Goal: Complete application form: Complete application form

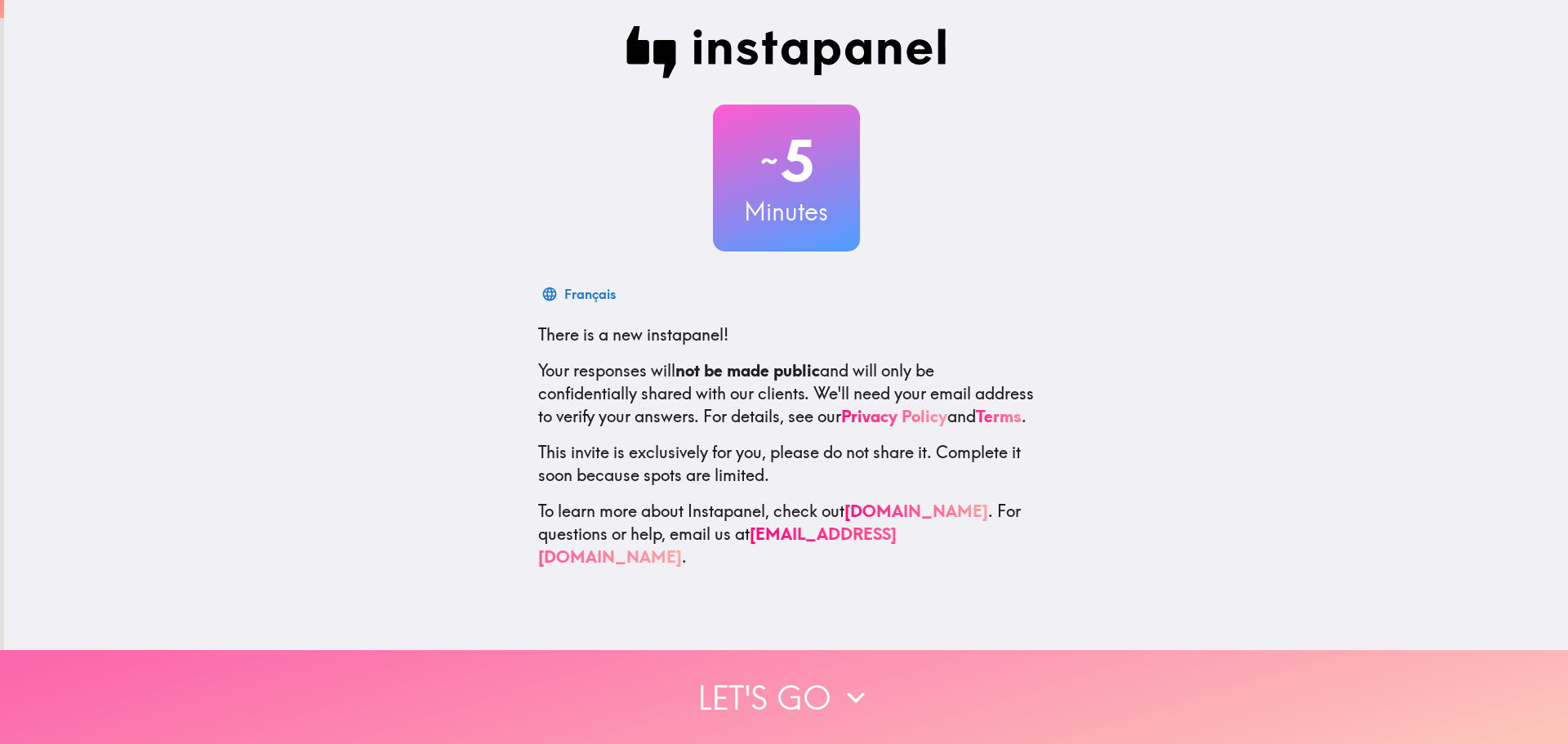
click at [717, 685] on button "Let's go" at bounding box center [784, 697] width 1568 height 94
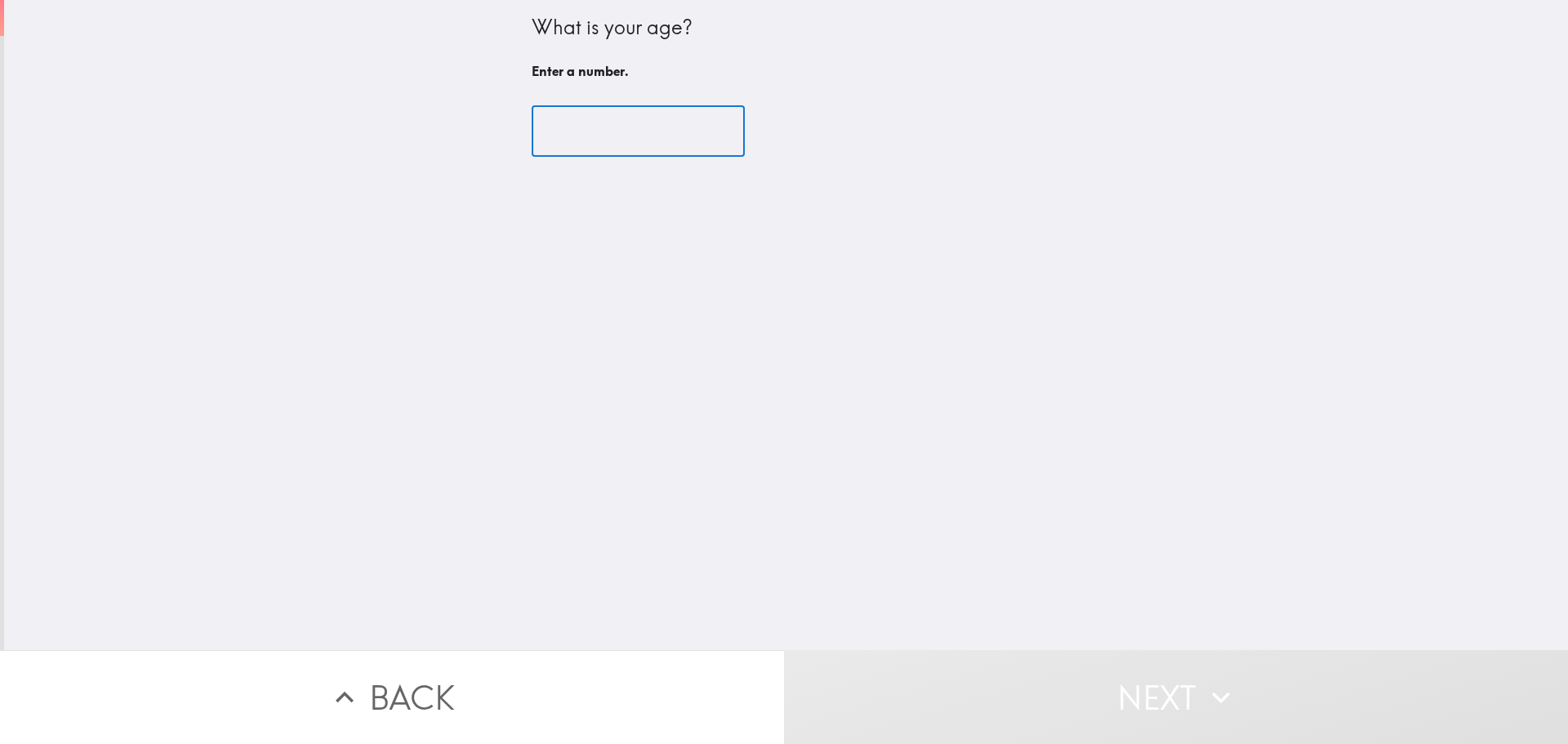
click at [595, 126] on input "number" at bounding box center [637, 131] width 213 height 51
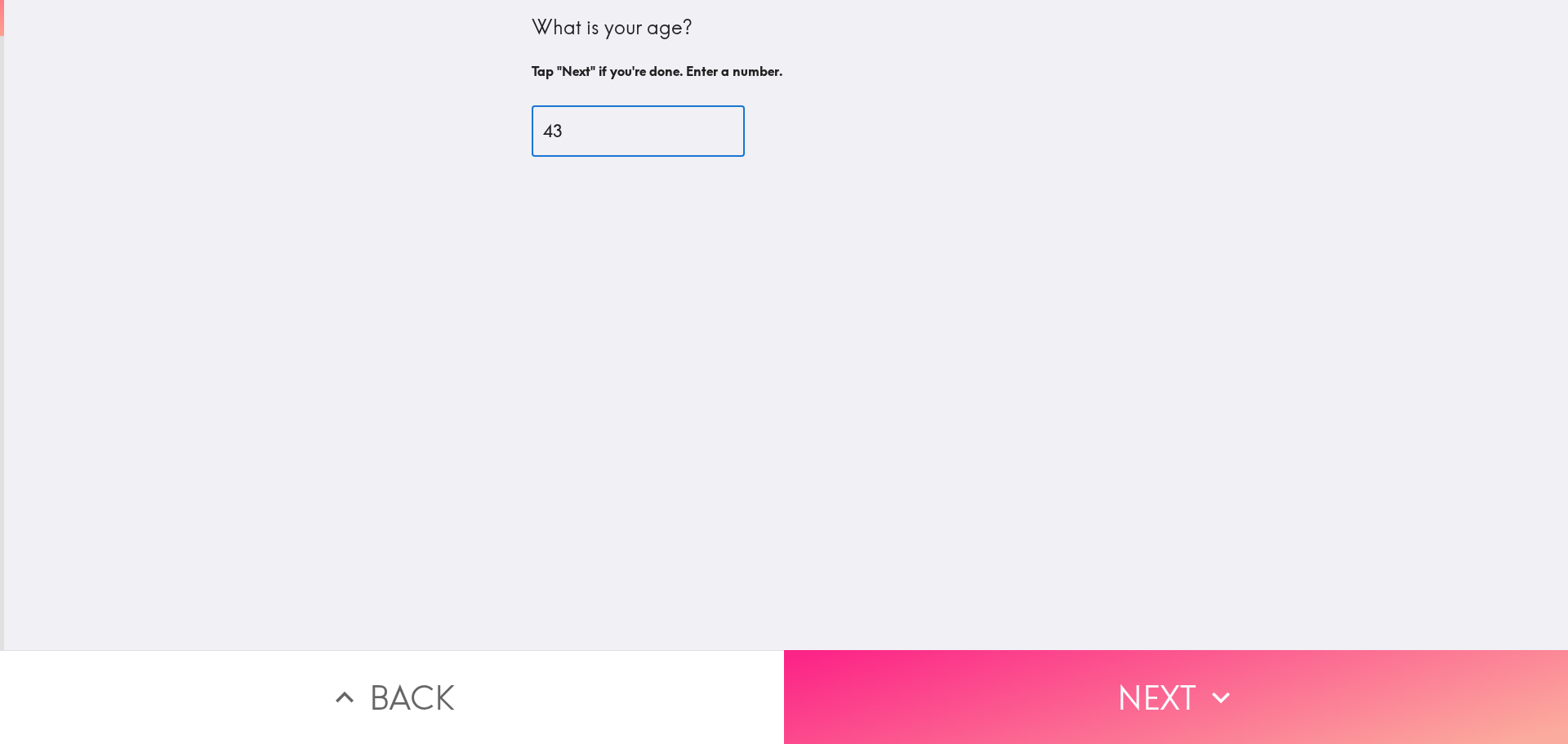
type input "43"
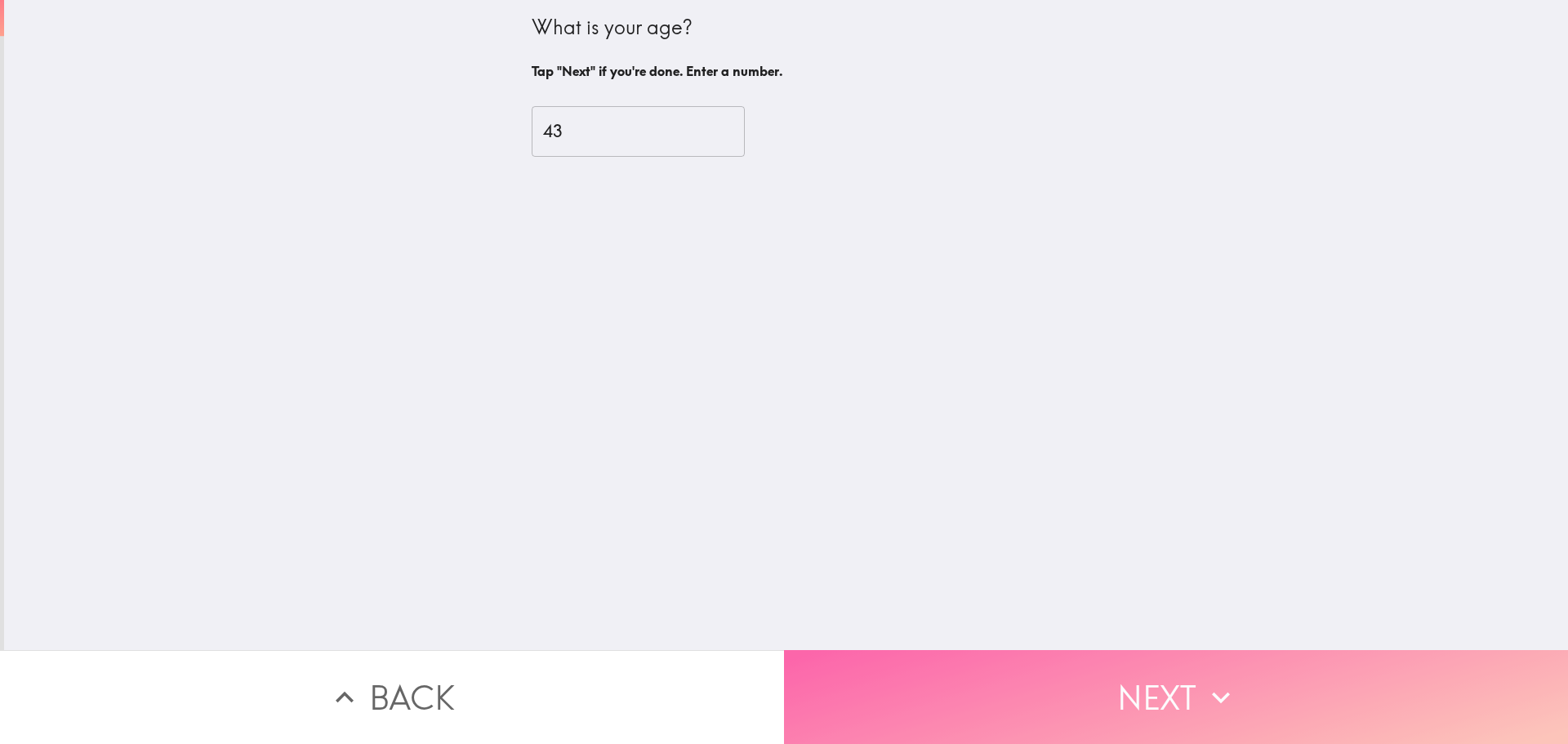
click at [895, 669] on button "Next" at bounding box center [1175, 697] width 784 height 94
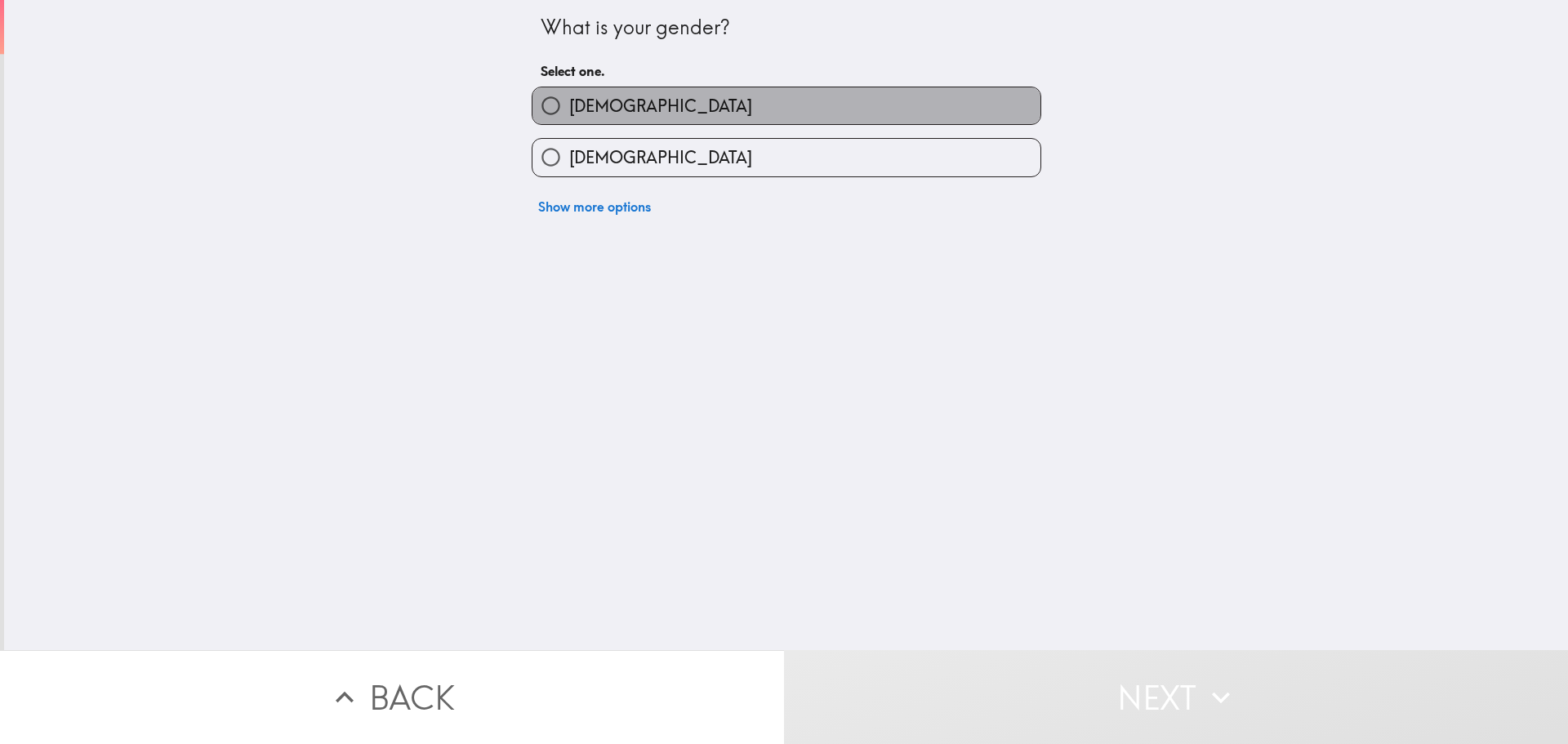
click at [582, 102] on span "[DEMOGRAPHIC_DATA]" at bounding box center [660, 106] width 183 height 23
click at [569, 102] on input "[DEMOGRAPHIC_DATA]" at bounding box center [551, 106] width 37 height 37
radio input "true"
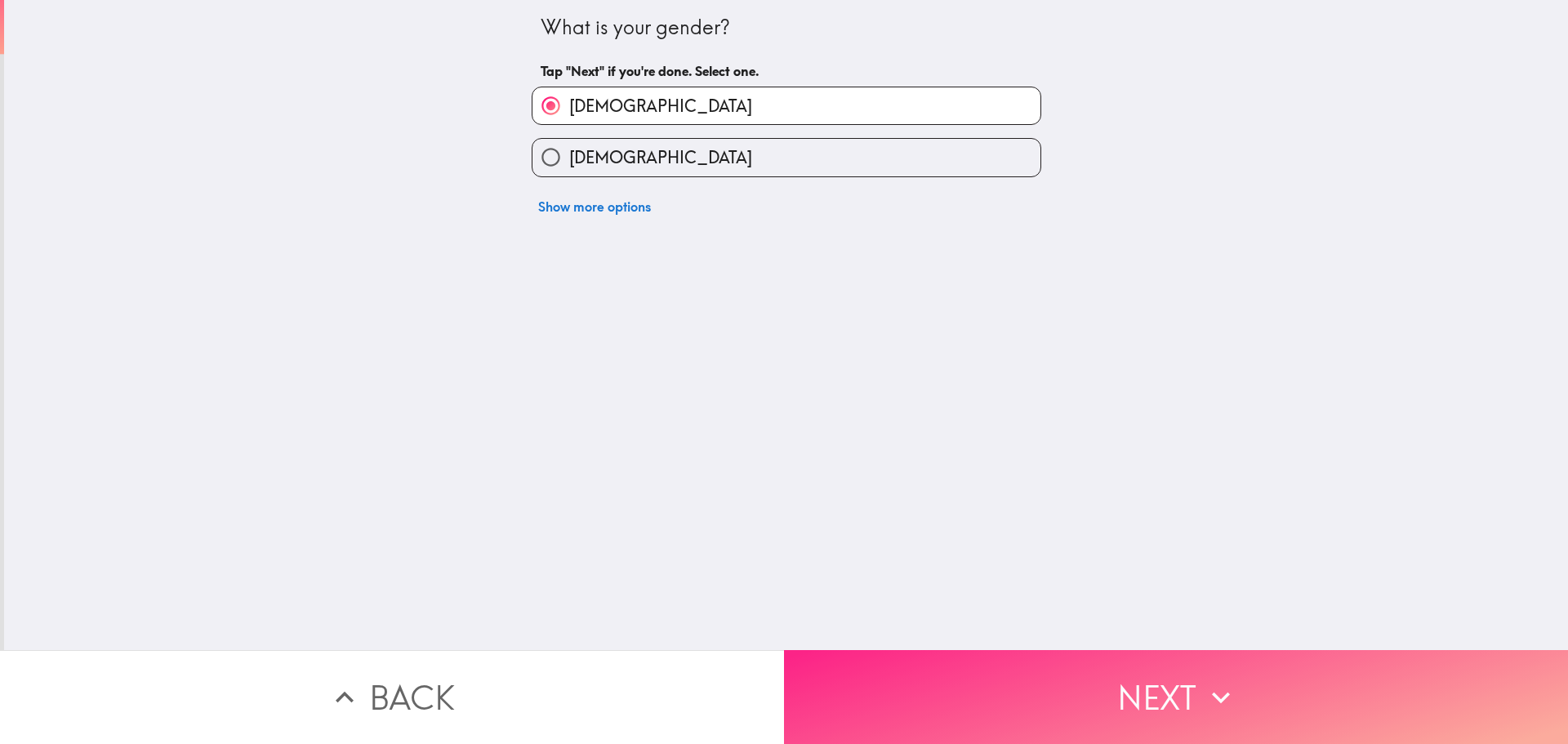
click at [1007, 690] on button "Next" at bounding box center [1175, 697] width 784 height 94
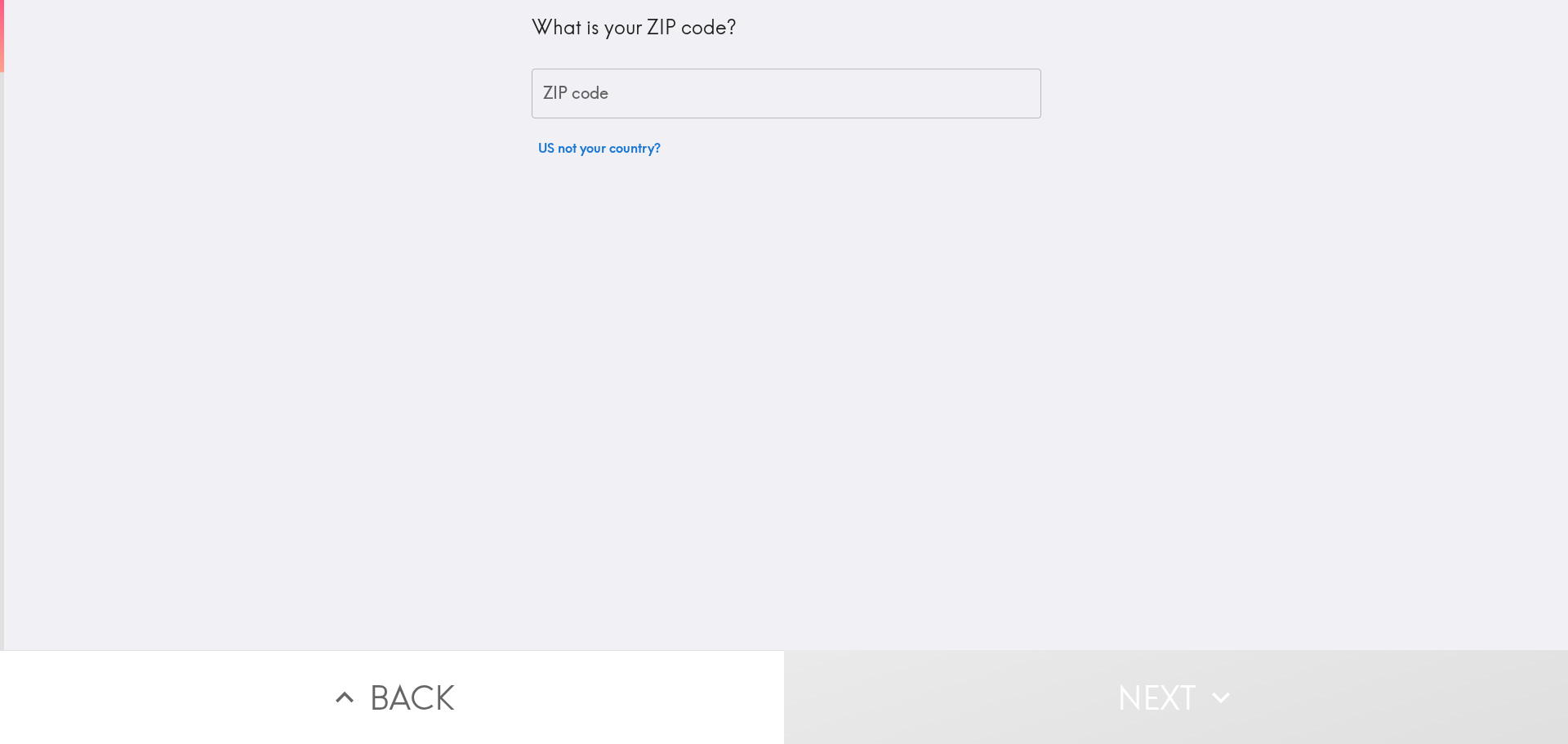
click at [598, 103] on input "ZIP code" at bounding box center [785, 93] width 509 height 51
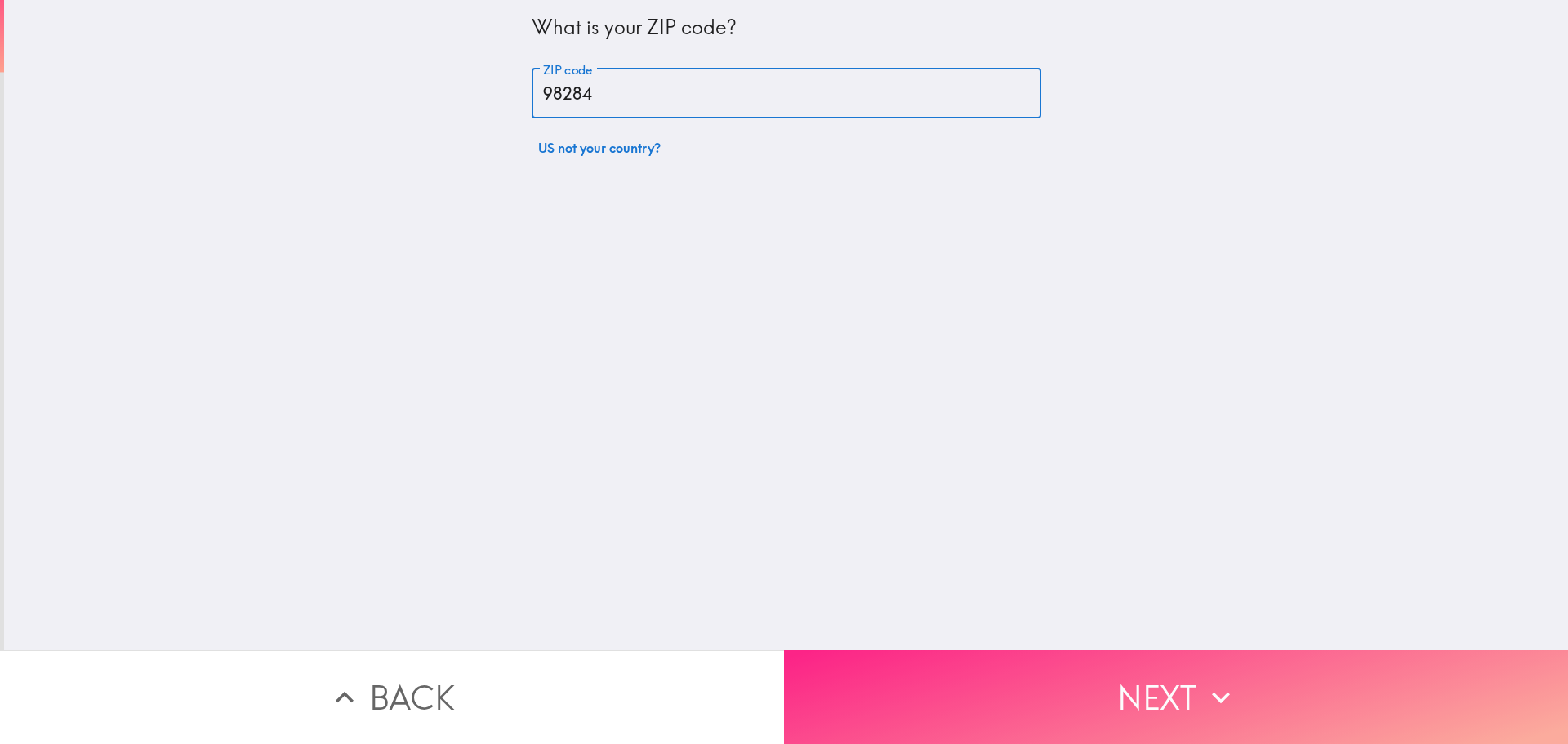
type input "98284"
click at [925, 678] on button "Next" at bounding box center [1175, 697] width 784 height 94
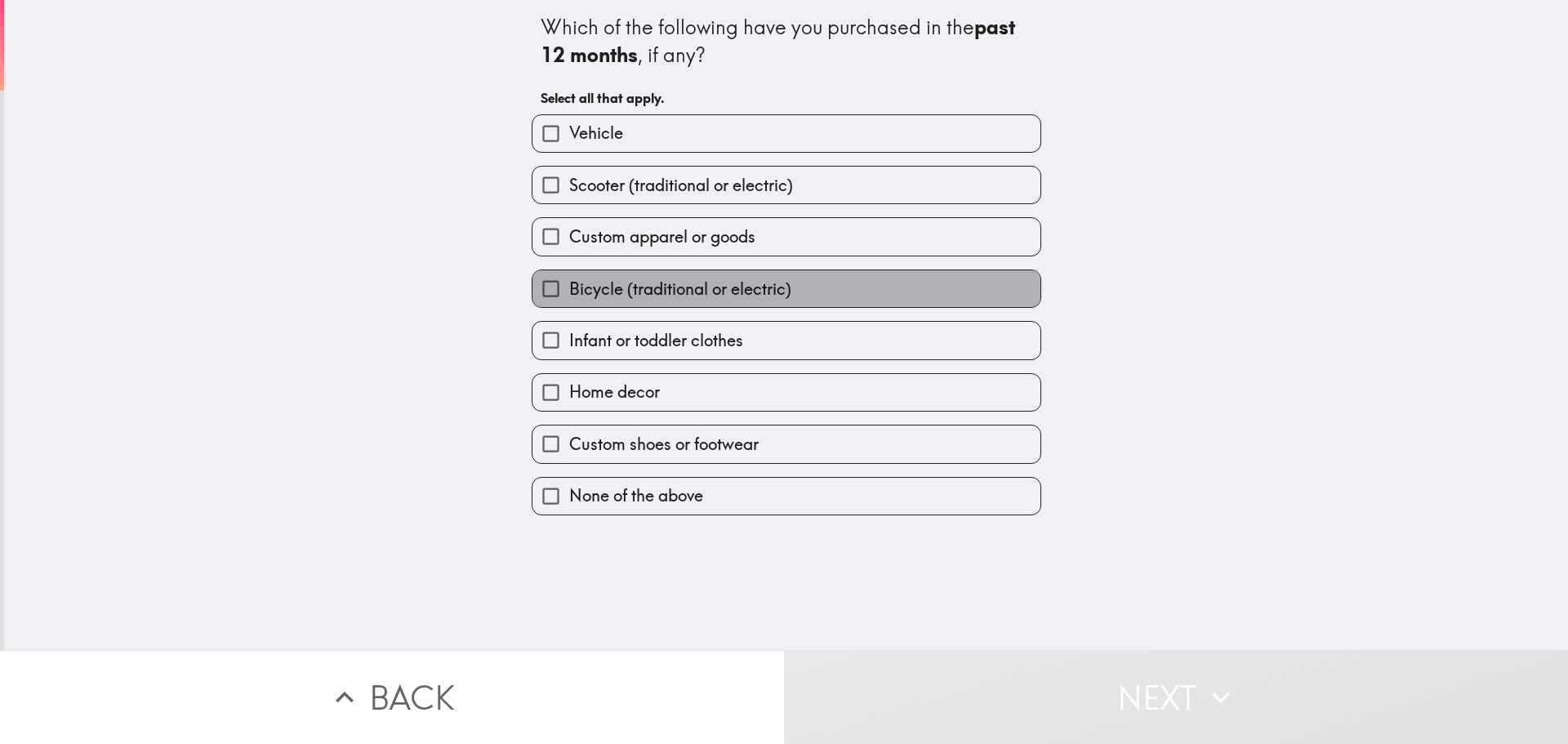
click at [587, 285] on span "Bicycle (traditional or electric)" at bounding box center [679, 289] width 222 height 23
click at [569, 285] on input "Bicycle (traditional or electric)" at bounding box center [551, 289] width 37 height 37
checkbox input "true"
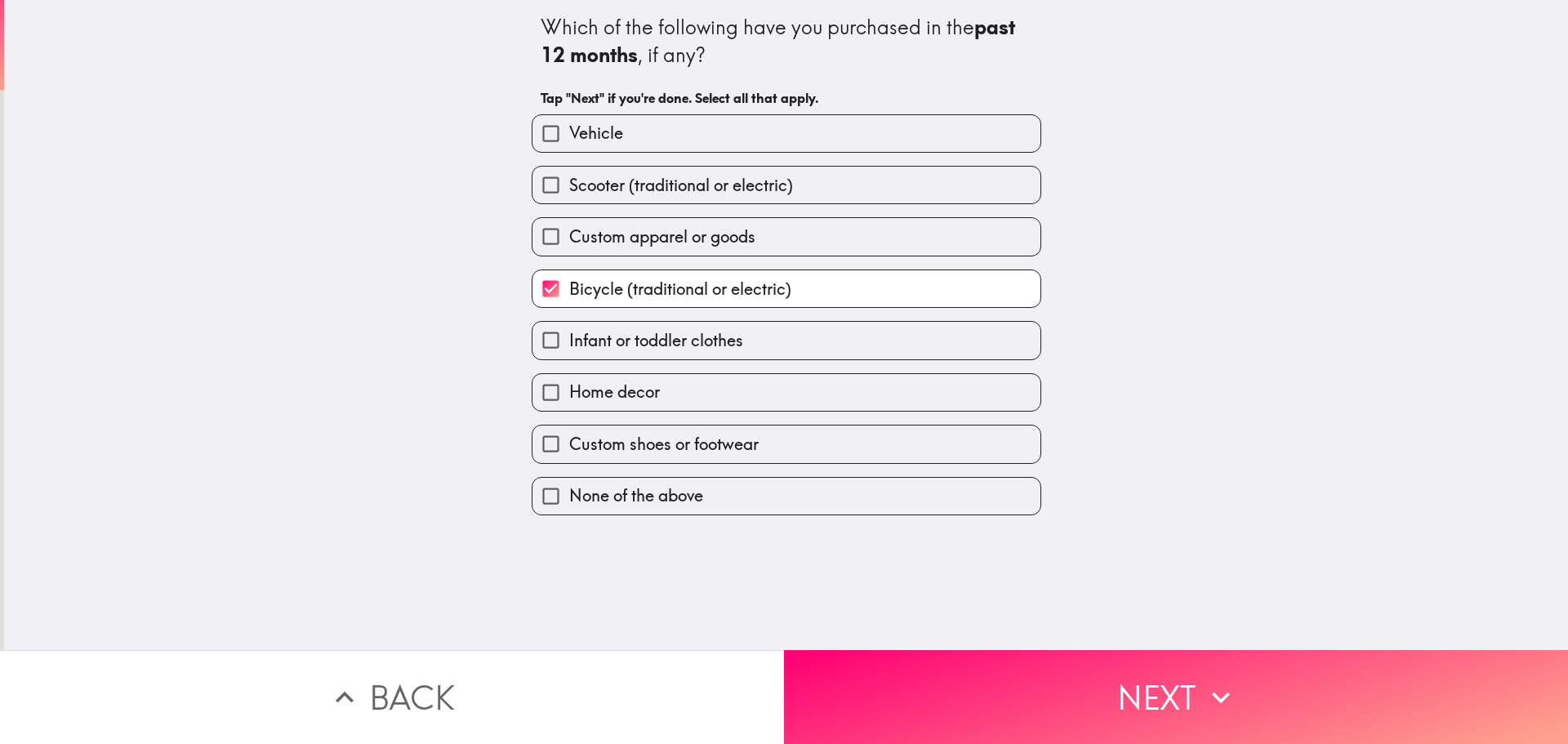
click at [641, 401] on span "Home decor" at bounding box center [614, 391] width 90 height 23
click at [569, 401] on input "Home decor" at bounding box center [551, 392] width 37 height 37
checkbox input "true"
click at [645, 452] on span "Custom shoes or footwear" at bounding box center [664, 444] width 190 height 23
click at [569, 452] on input "Custom shoes or footwear" at bounding box center [551, 444] width 37 height 37
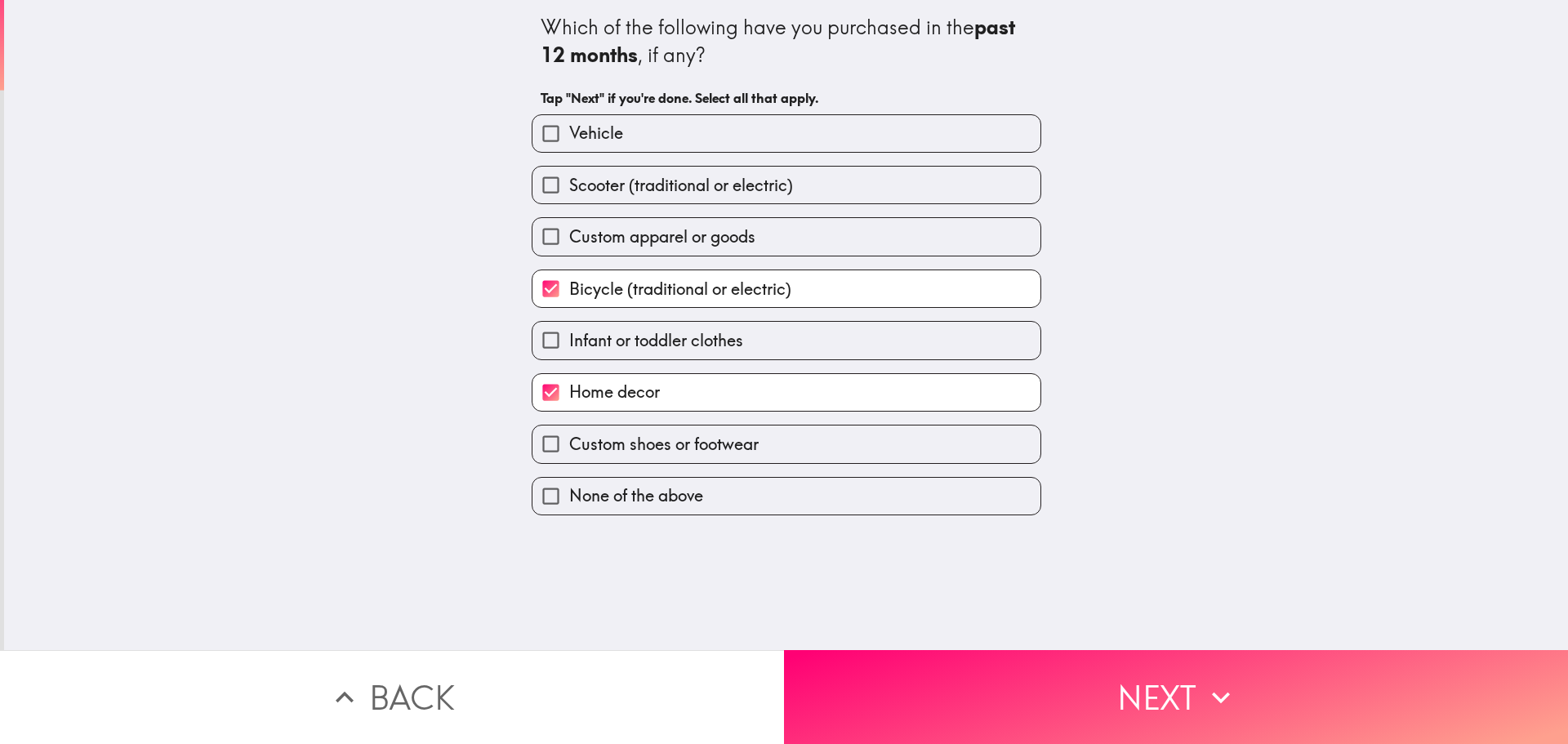
checkbox input "true"
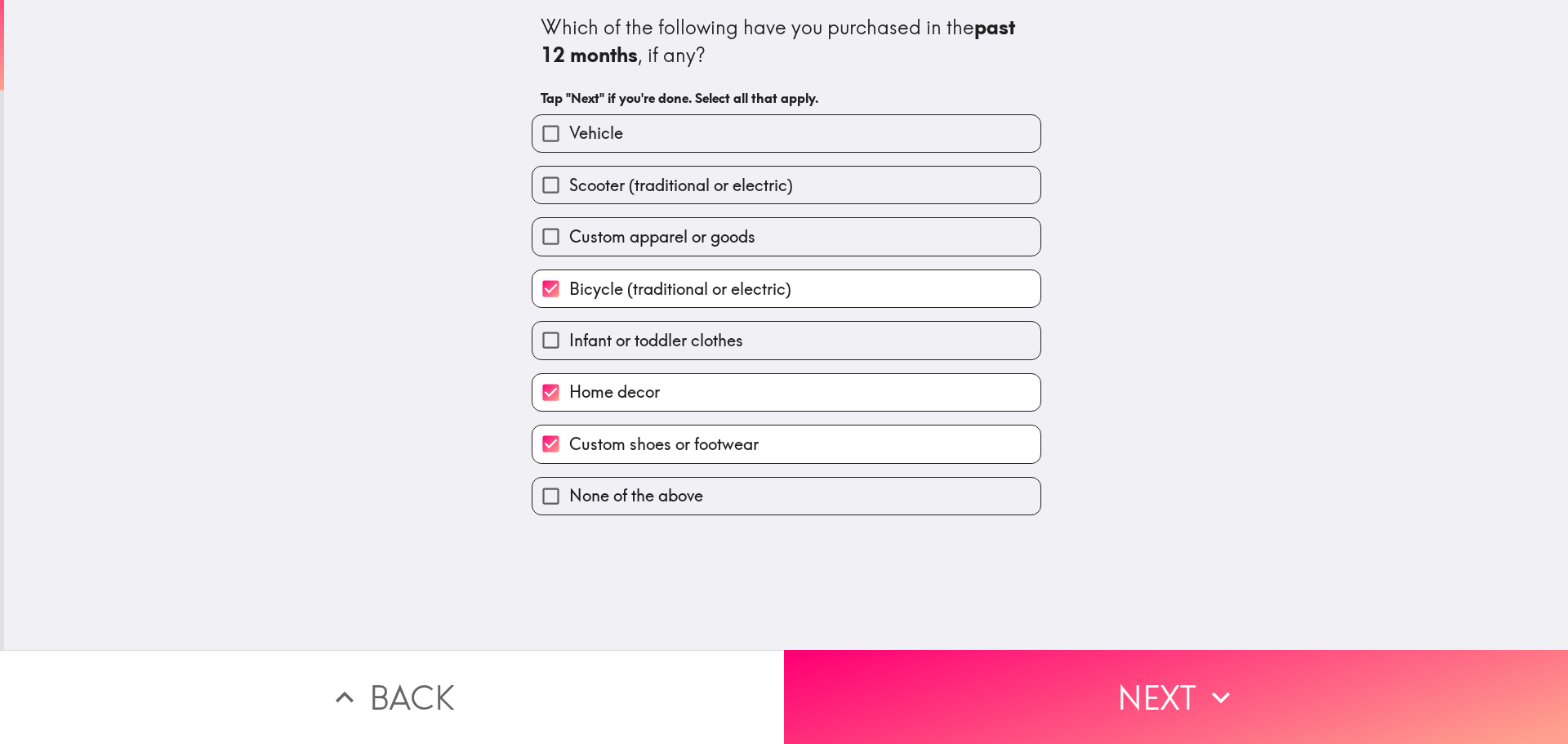
click at [650, 242] on span "Custom apparel or goods" at bounding box center [662, 237] width 186 height 23
click at [569, 242] on input "Custom apparel or goods" at bounding box center [551, 237] width 37 height 37
checkbox input "true"
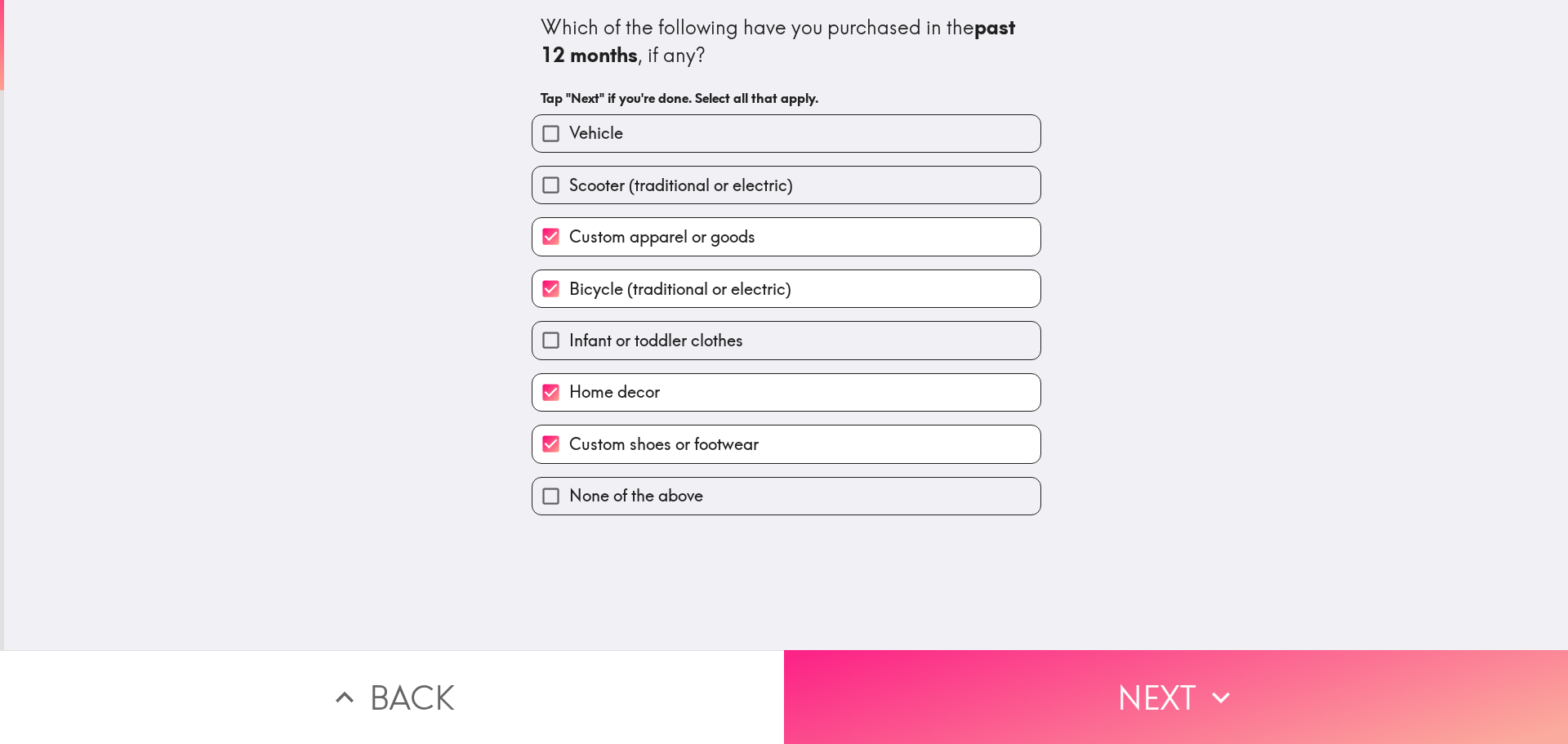
click at [934, 690] on button "Next" at bounding box center [1175, 697] width 784 height 94
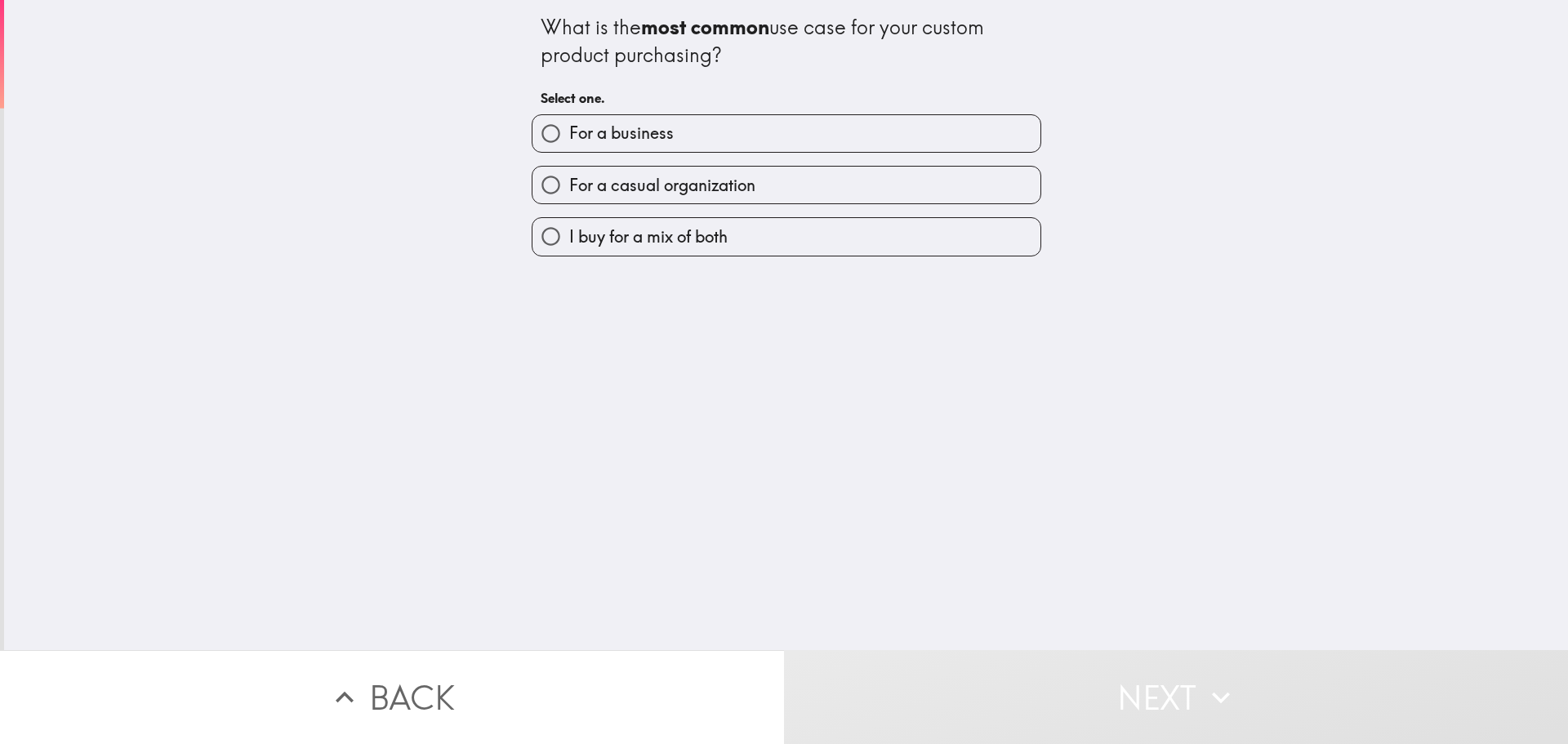
click at [611, 231] on span "I buy for a mix of both" at bounding box center [648, 237] width 158 height 23
click at [569, 231] on input "I buy for a mix of both" at bounding box center [551, 237] width 37 height 37
radio input "true"
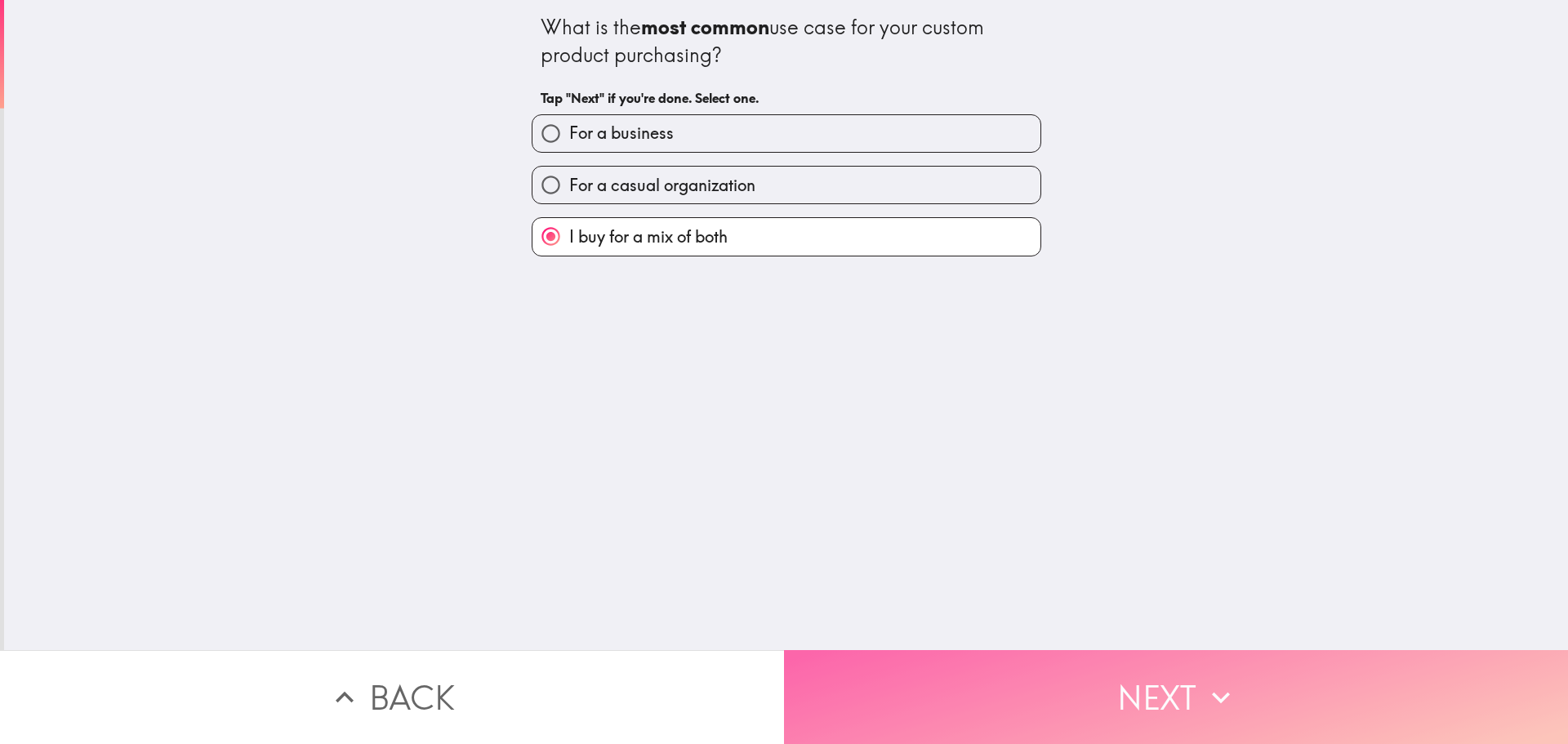
click at [956, 676] on button "Next" at bounding box center [1175, 697] width 784 height 94
